Goal: Check status: Check status

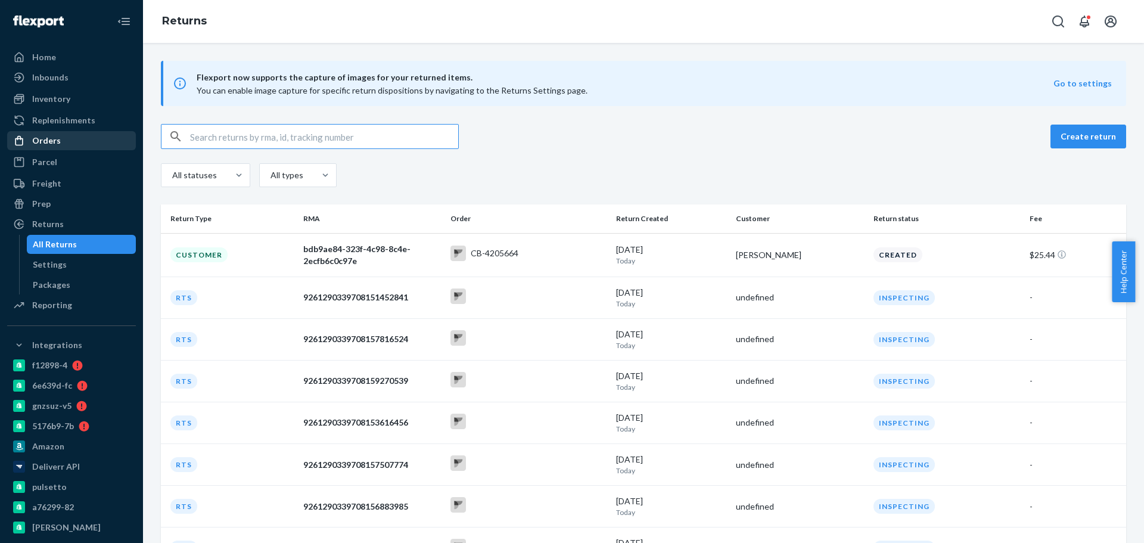
drag, startPoint x: 81, startPoint y: 142, endPoint x: 91, endPoint y: 145, distance: 10.6
click at [81, 142] on div "Orders" at bounding box center [71, 140] width 126 height 17
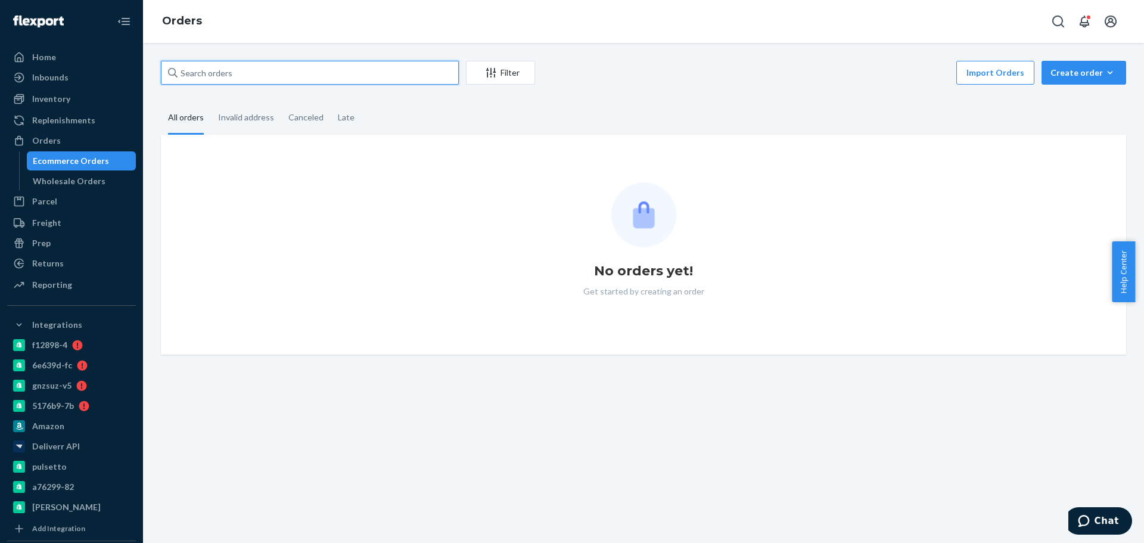
click at [244, 61] on input "text" at bounding box center [310, 73] width 298 height 24
paste input "563134"
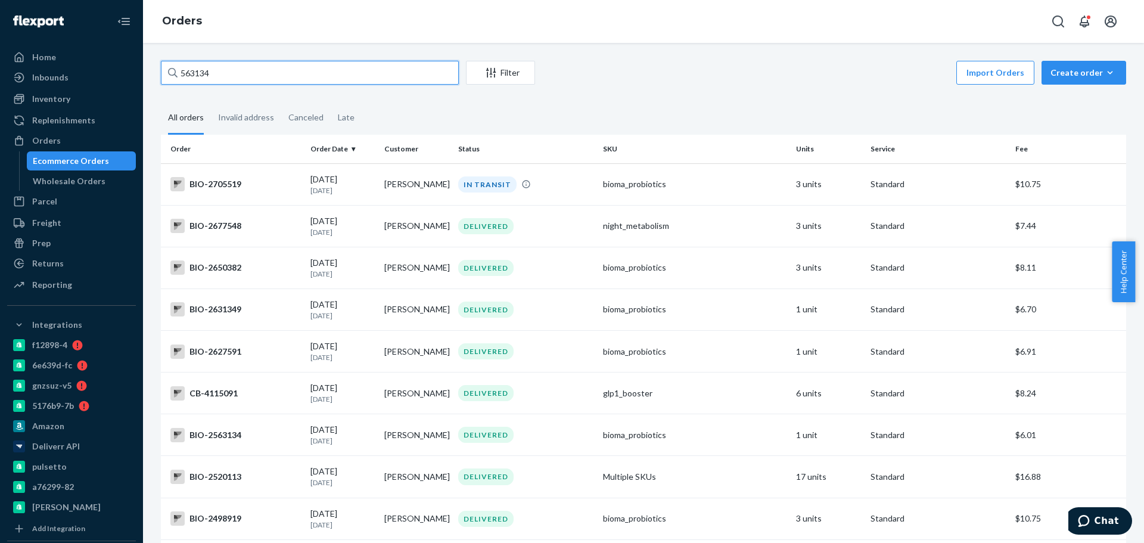
click at [351, 73] on input "563134" at bounding box center [310, 73] width 298 height 24
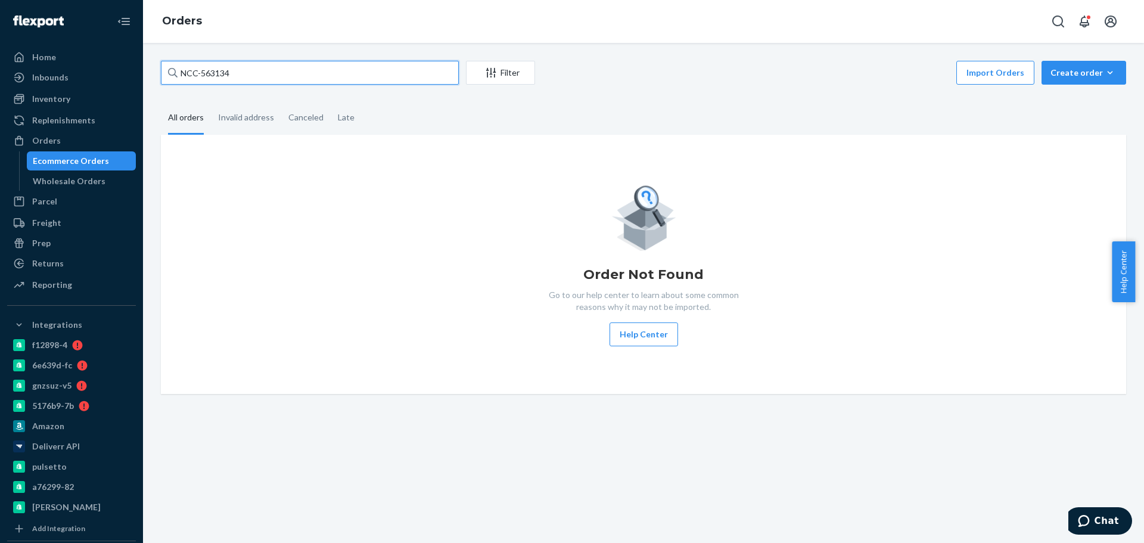
click at [261, 72] on input "NCC-563134" at bounding box center [310, 73] width 298 height 24
click at [225, 74] on input "NCC-563134" at bounding box center [310, 73] width 298 height 24
paste input "0897"
type input "NCC-508974"
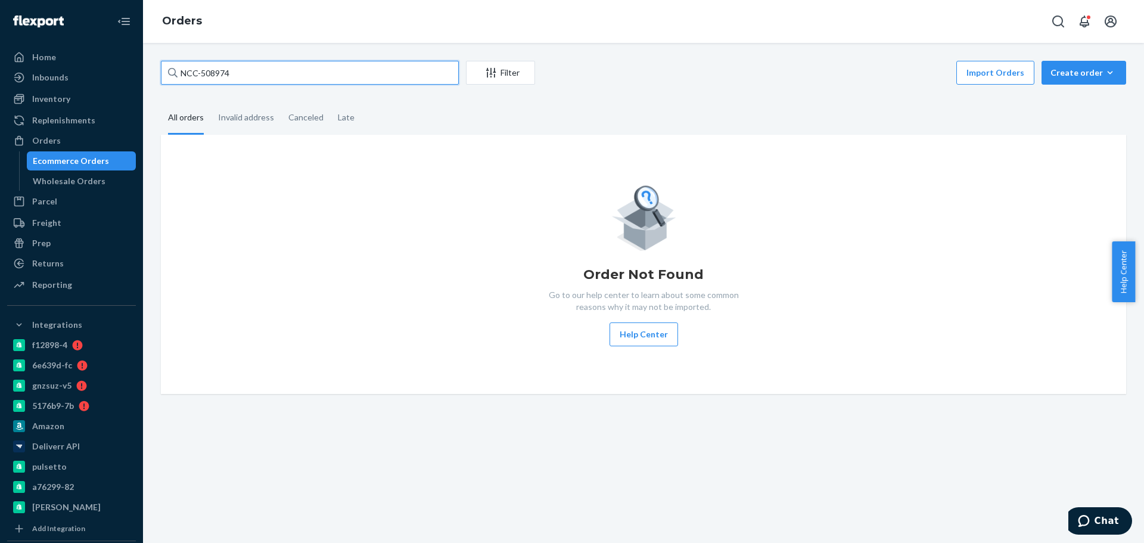
drag, startPoint x: 244, startPoint y: 79, endPoint x: 139, endPoint y: 65, distance: 106.3
click at [141, 66] on div "Home Inbounds Shipping Plans Problems Inventory Products Branded Packaging Repl…" at bounding box center [572, 271] width 1144 height 543
